Goal: Check status: Check status

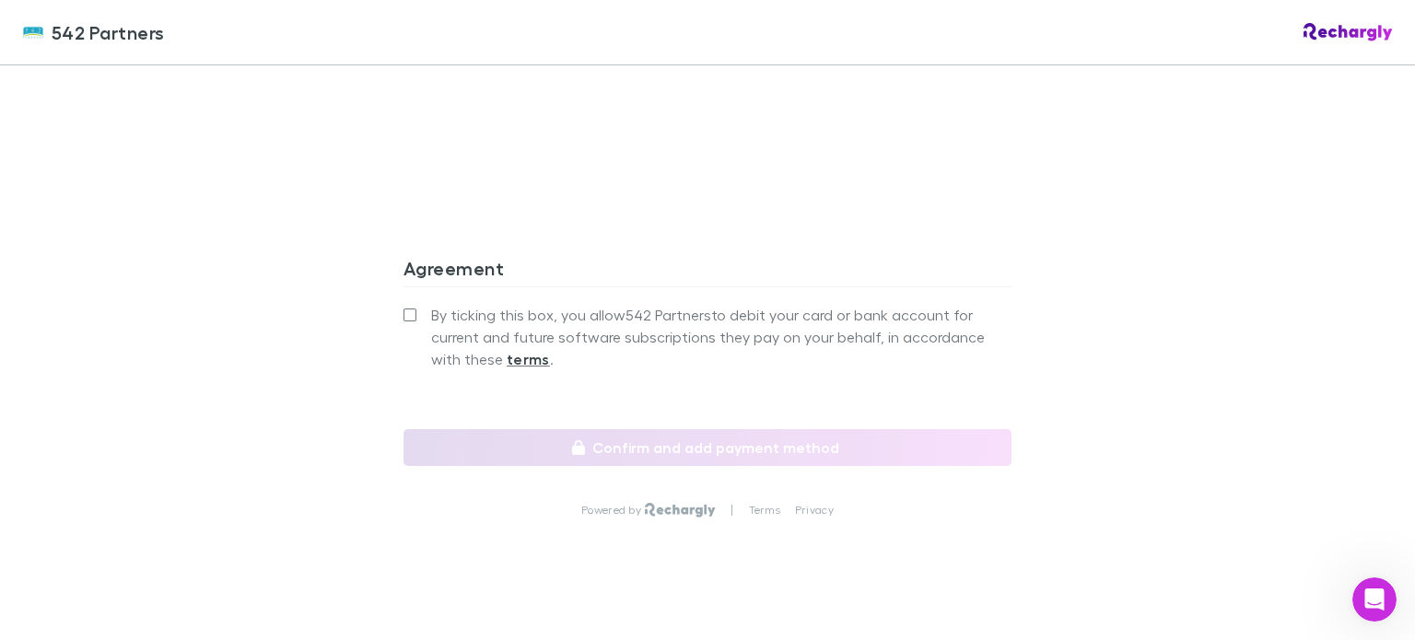
scroll to position [1700, 0]
